Goal: Transaction & Acquisition: Purchase product/service

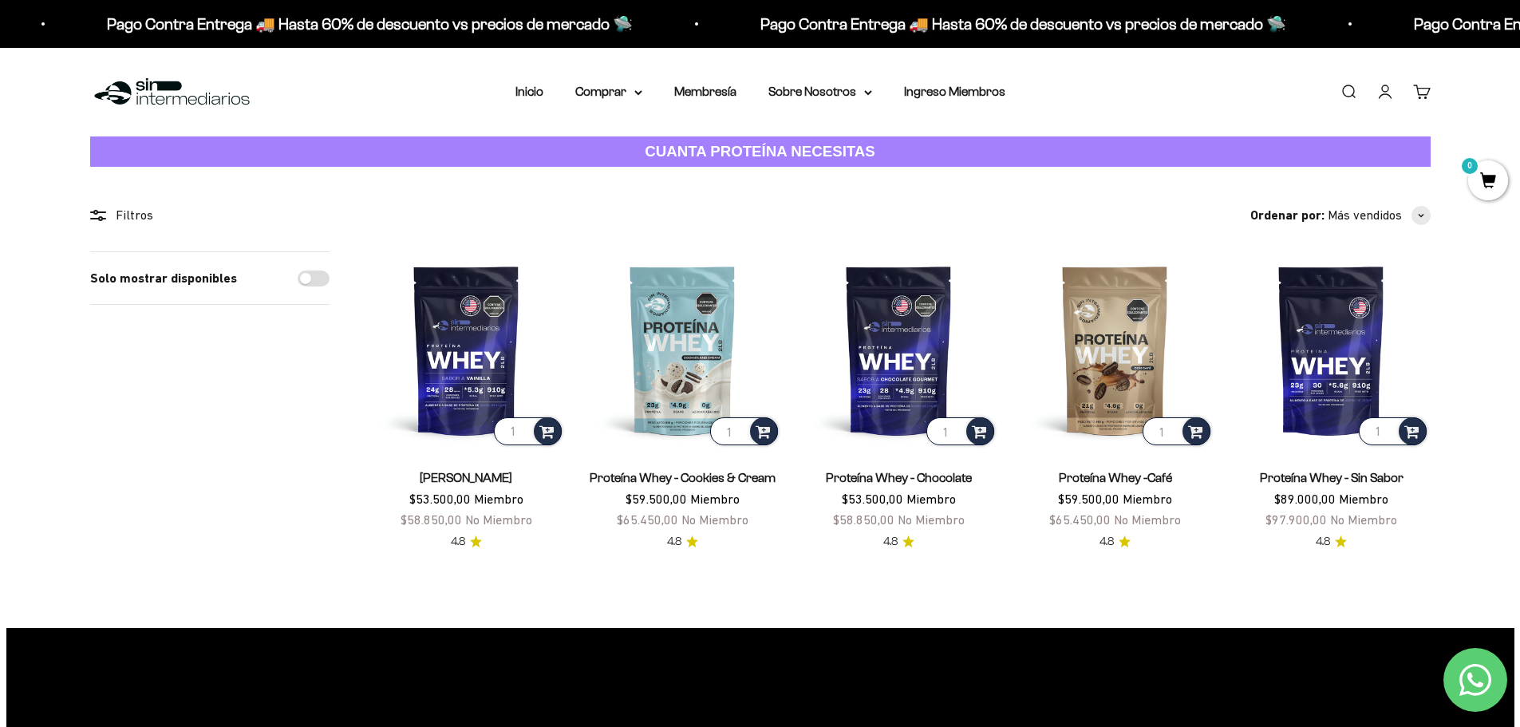
click at [1386, 94] on link "Iniciar sesión" at bounding box center [1386, 92] width 18 height 18
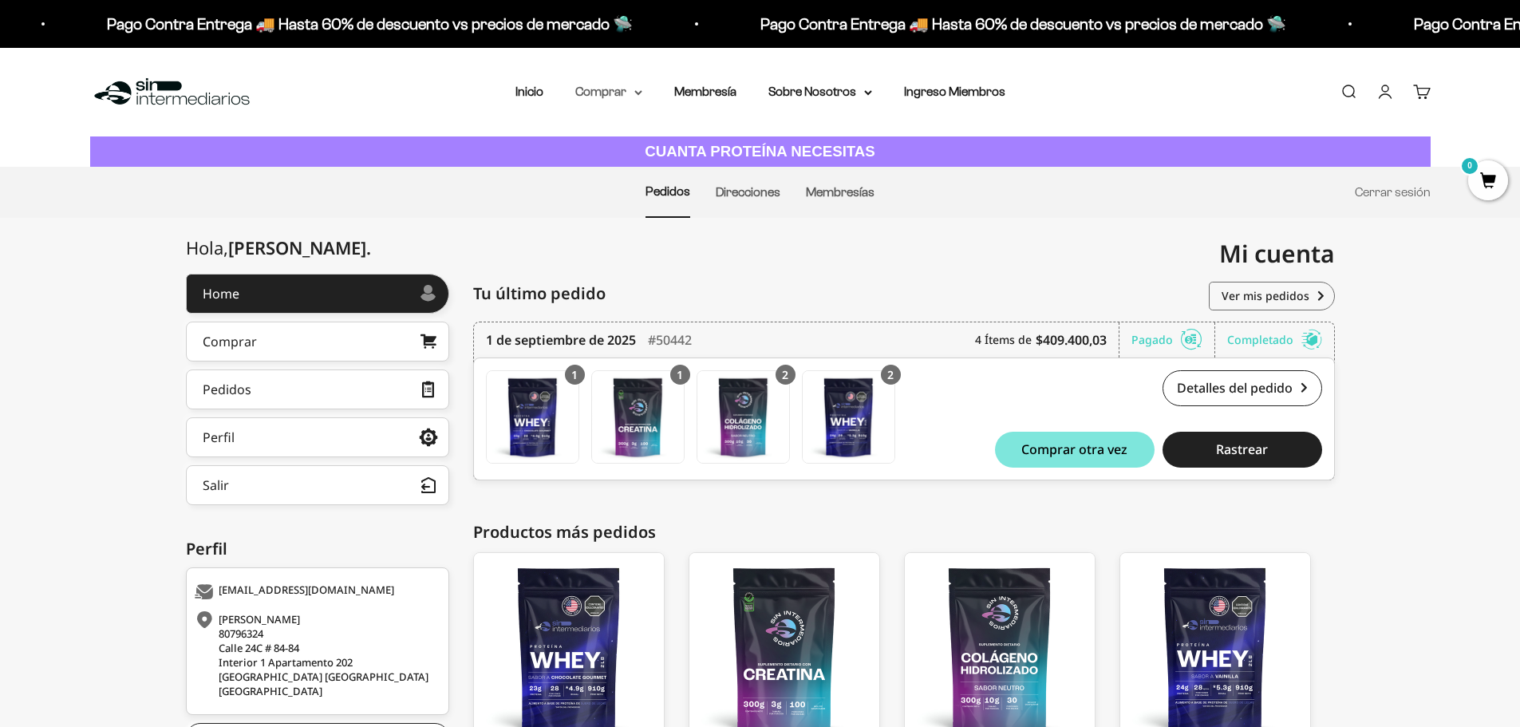
click at [630, 96] on summary "Comprar" at bounding box center [608, 91] width 67 height 21
click at [652, 174] on span "Otros Suplementos" at bounding box center [638, 173] width 107 height 14
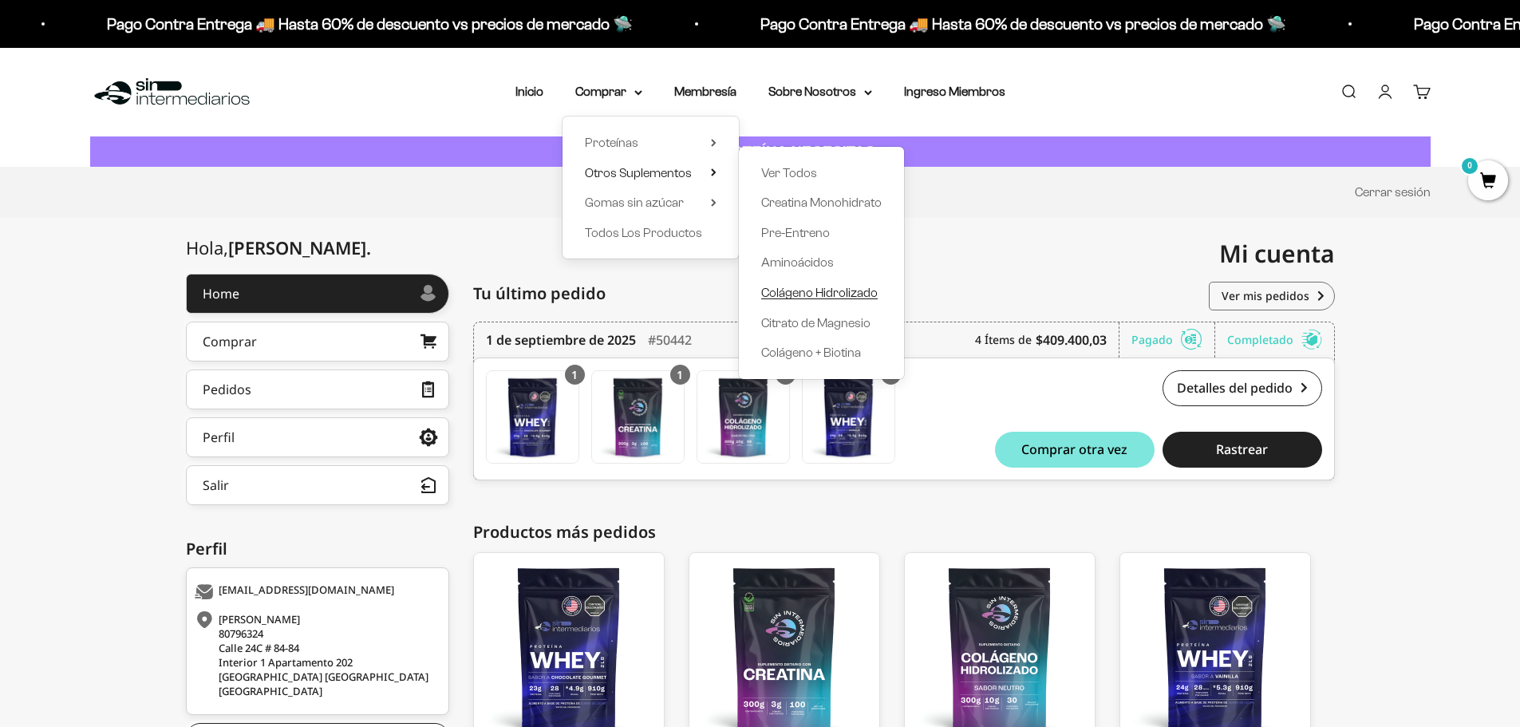
click at [812, 289] on span "Colágeno Hidrolizado" at bounding box center [819, 293] width 117 height 14
click at [828, 296] on span "Colágeno Hidrolizado" at bounding box center [819, 293] width 117 height 14
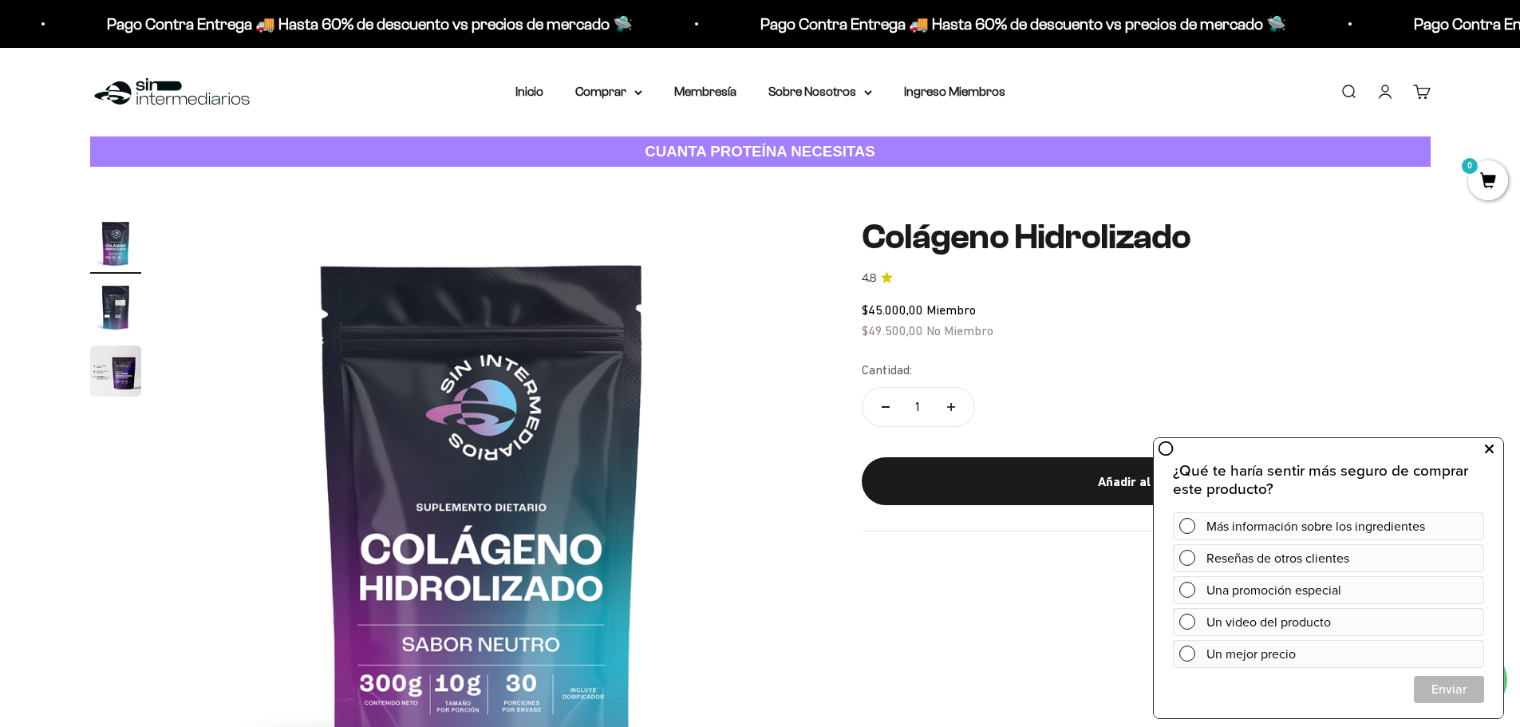
click at [1488, 447] on icon at bounding box center [1489, 449] width 9 height 21
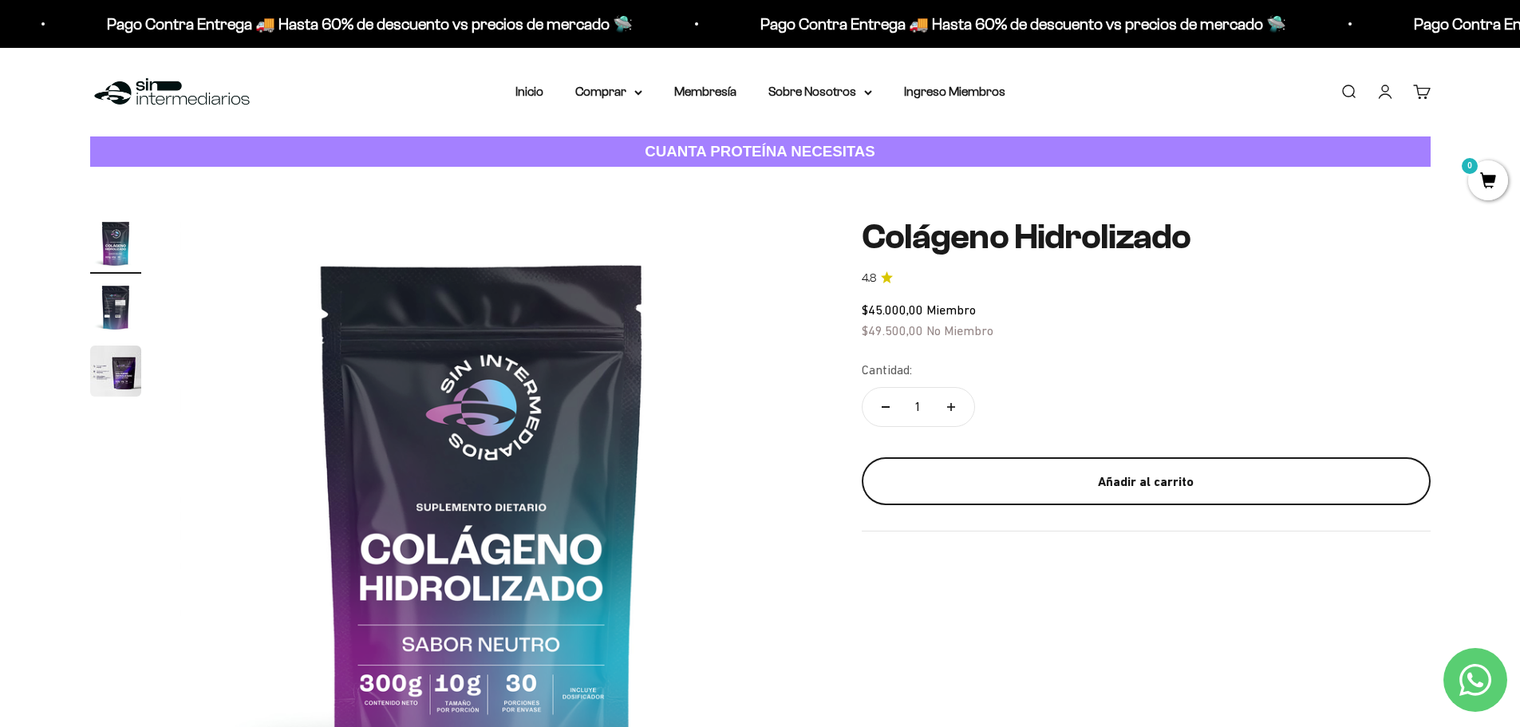
click at [1234, 474] on div "Añadir al carrito" at bounding box center [1146, 482] width 505 height 21
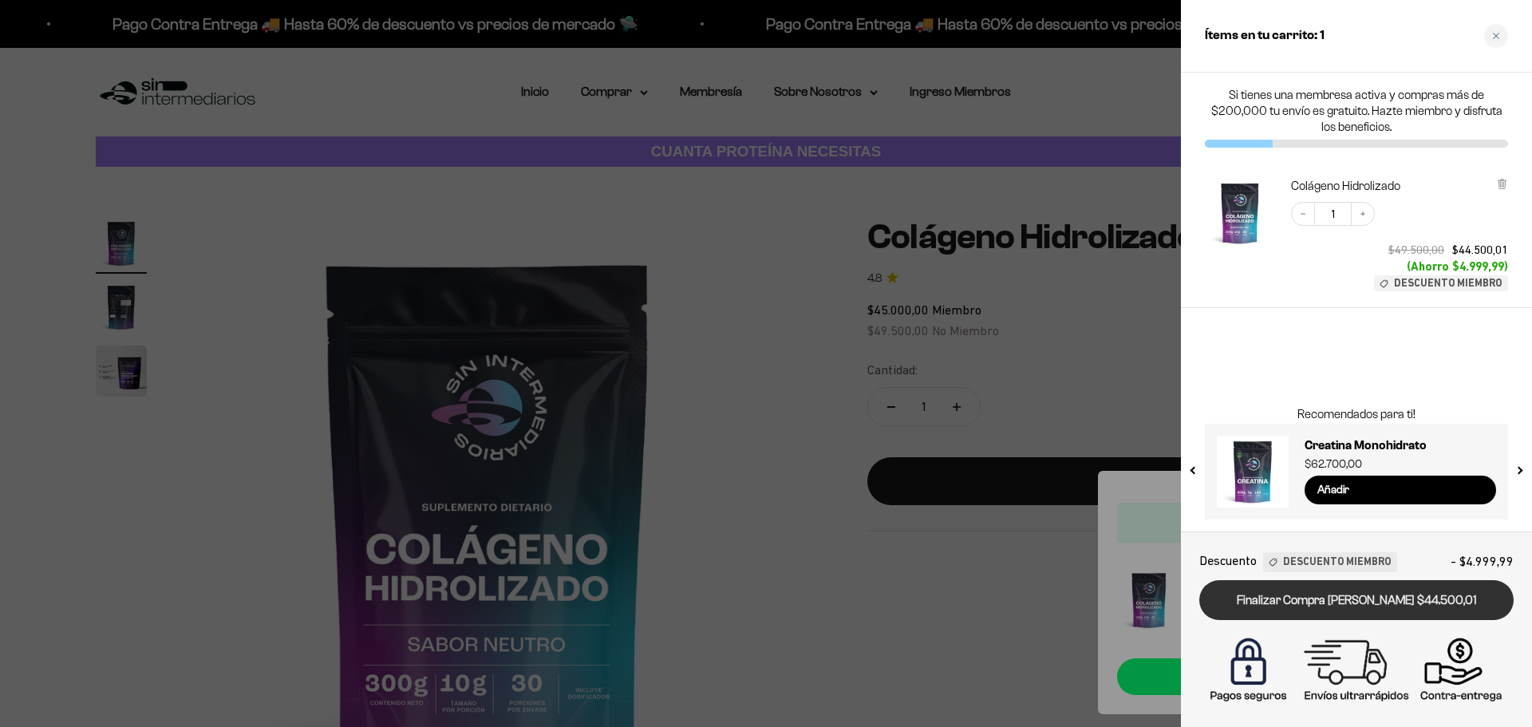
click at [1457, 599] on link "Finalizar Compra [PERSON_NAME] $44.500,01" at bounding box center [1357, 600] width 314 height 41
